Goal: Task Accomplishment & Management: Manage account settings

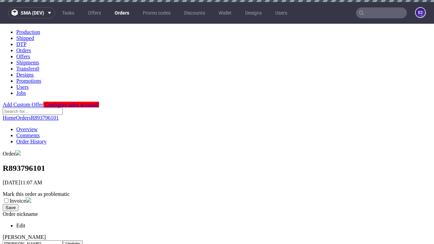
scroll to position [277, 0]
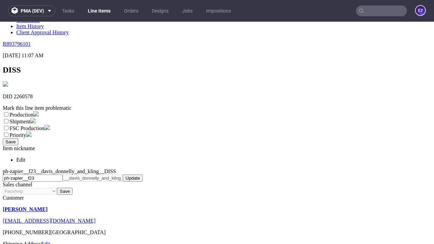
scroll to position [119, 0]
select select "dtp_ca_needed"
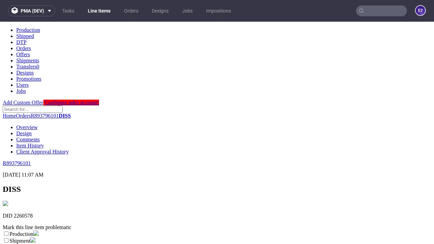
scroll to position [0, 0]
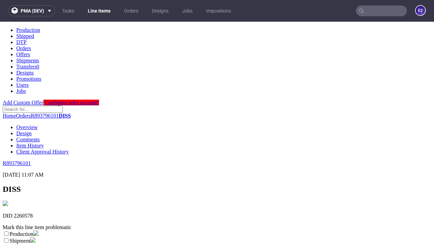
checkbox input "true"
